Goal: Transaction & Acquisition: Purchase product/service

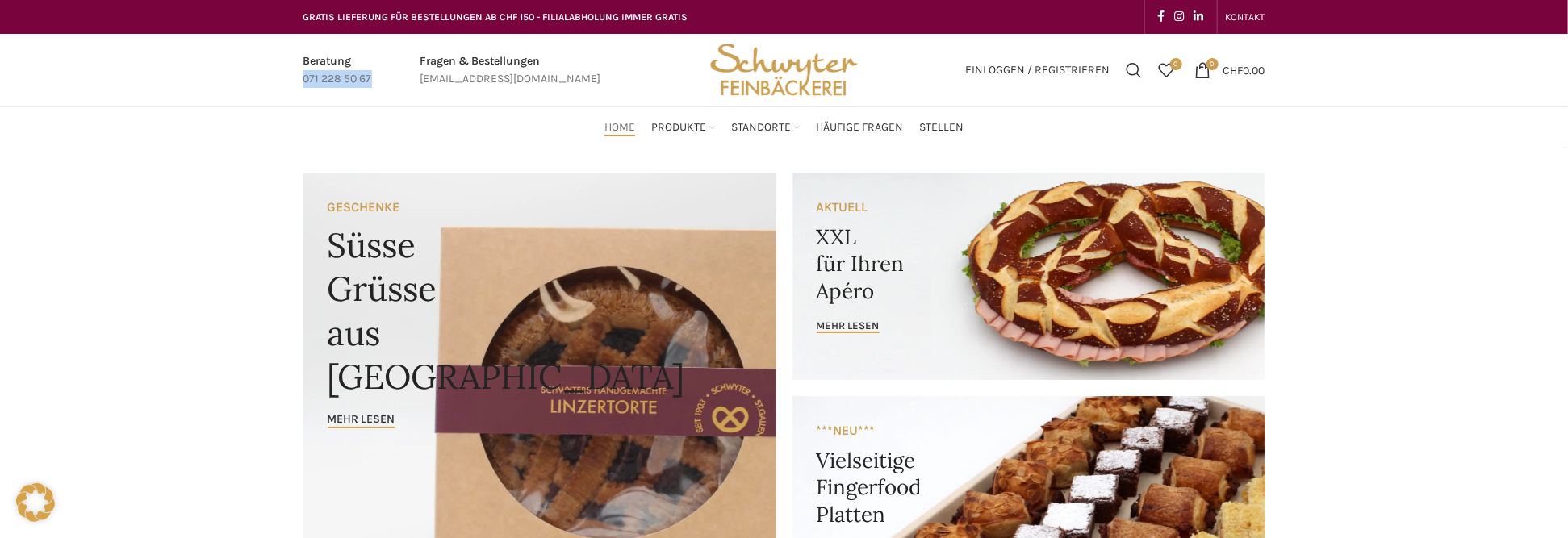
drag, startPoint x: 373, startPoint y: 79, endPoint x: 286, endPoint y: 82, distance: 87.1
click at [286, 82] on div "Beratung 071 228 50 67 Fragen & Bestellungen bestellungen@schwyter.com Einlogge…" at bounding box center [784, 70] width 1568 height 74
copy p "071 228 50 67"
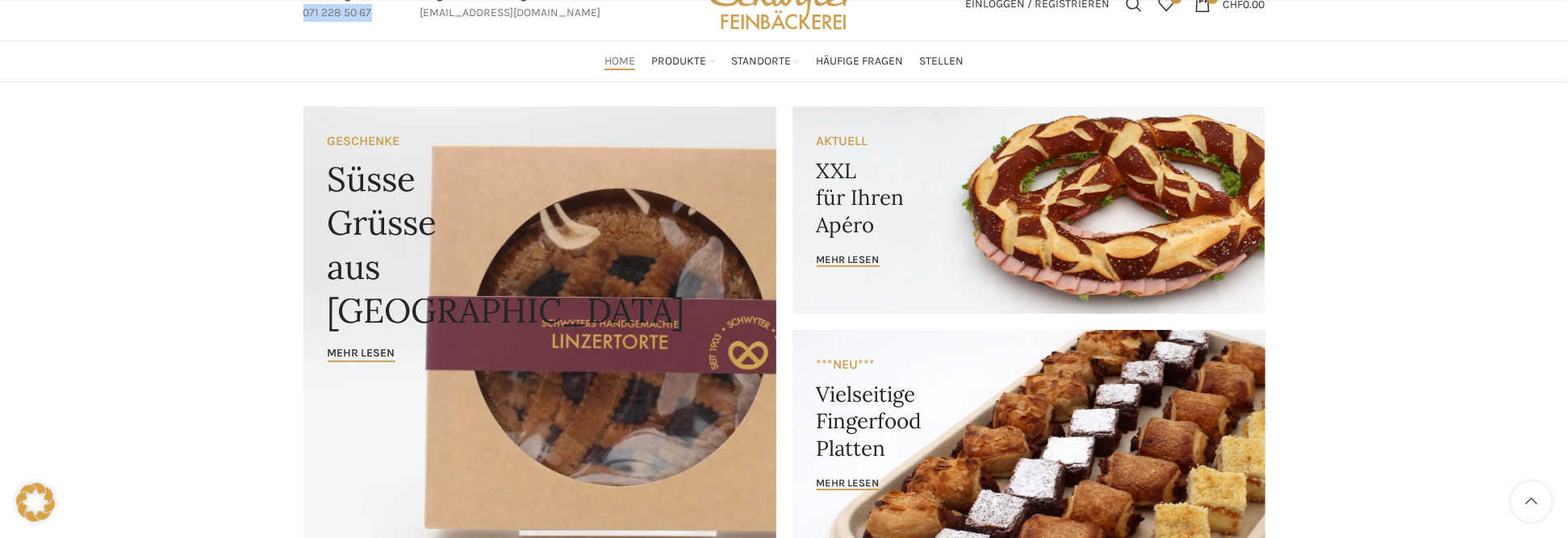
scroll to position [161, 0]
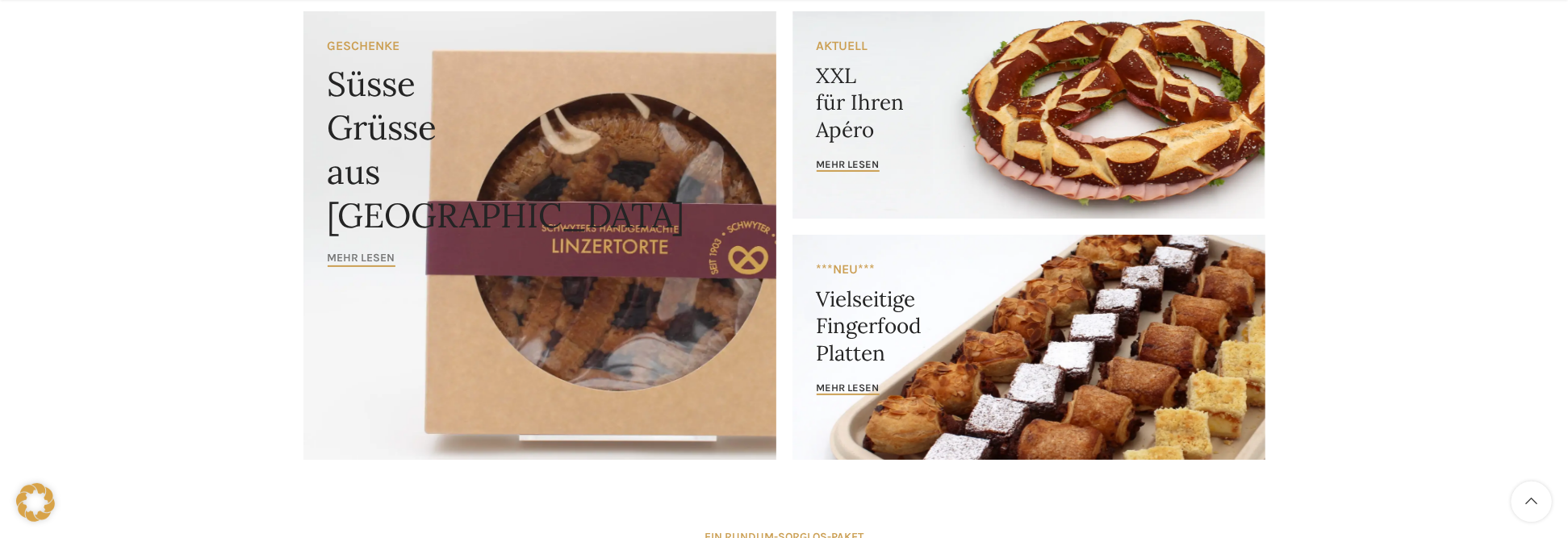
click at [372, 255] on span "Mehr lesen" at bounding box center [361, 258] width 68 height 14
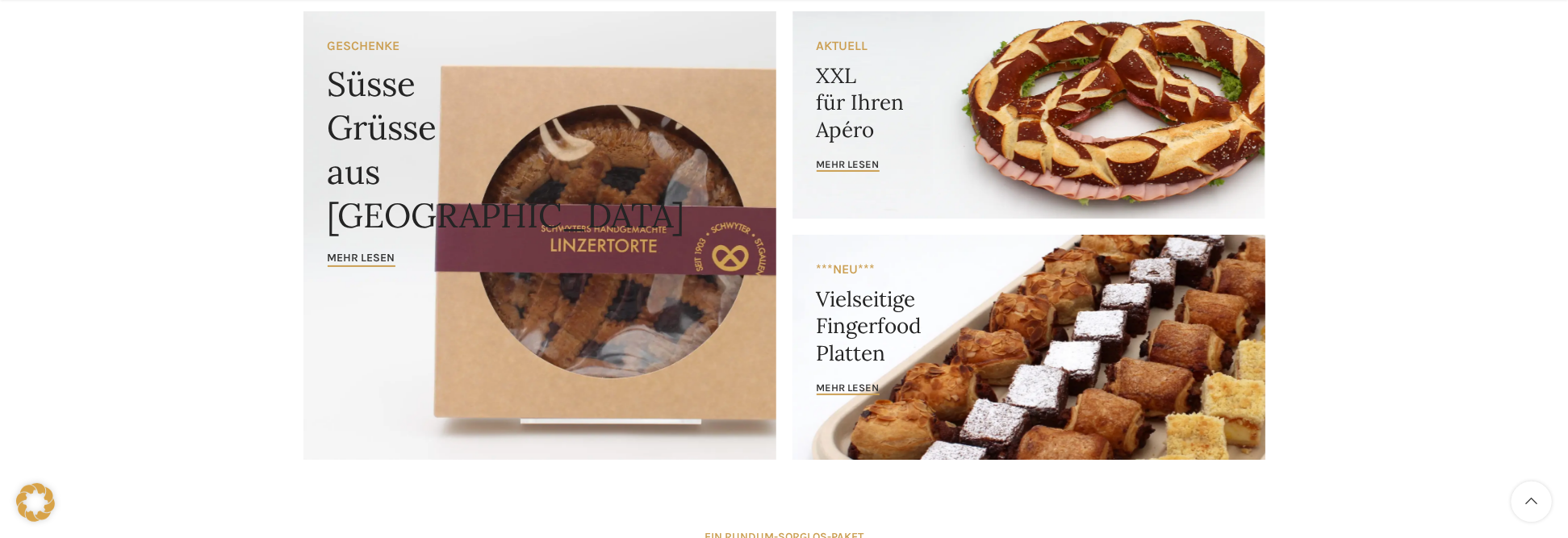
click at [1006, 336] on link "Banner link" at bounding box center [1028, 348] width 472 height 225
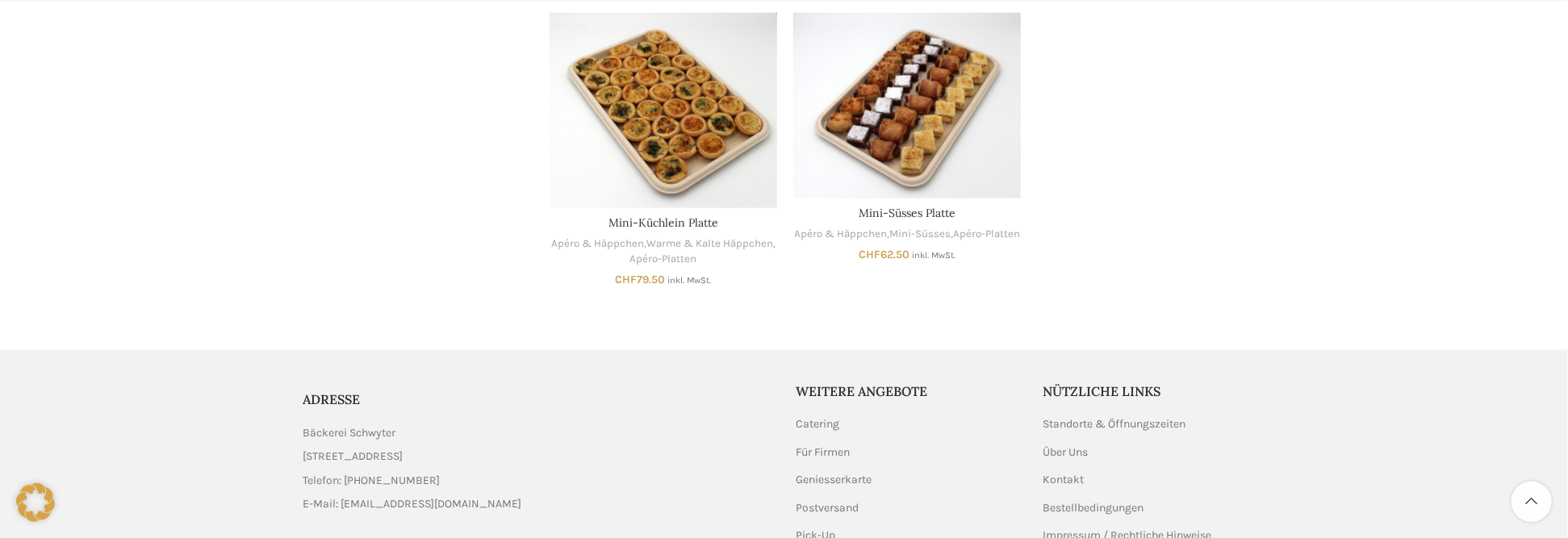
scroll to position [1215, 0]
